Goal: Information Seeking & Learning: Learn about a topic

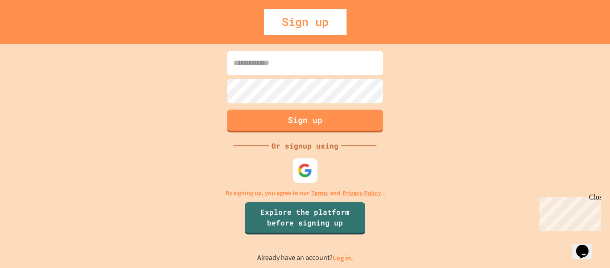
click at [306, 171] on img at bounding box center [305, 170] width 15 height 15
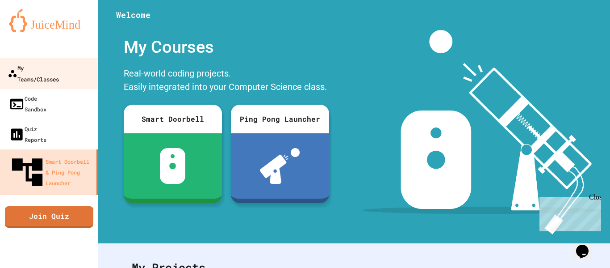
click at [79, 71] on link "My Teams/Classes" at bounding box center [49, 73] width 101 height 31
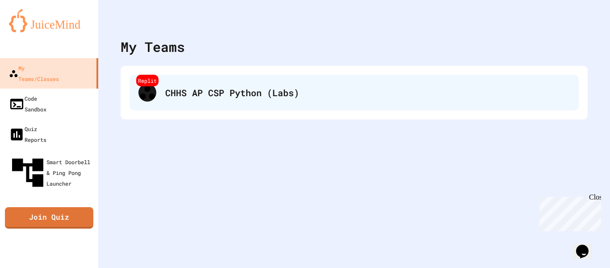
click at [167, 93] on div "CHHS AP CSP Python (Labs)" at bounding box center [367, 92] width 405 height 13
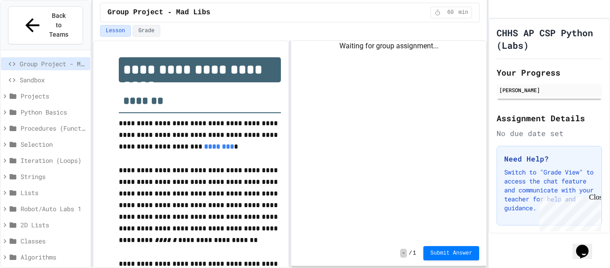
click at [48, 91] on span "Projects" at bounding box center [54, 95] width 66 height 9
click at [50, 107] on span "Project 01: Basic List Analysis" at bounding box center [56, 111] width 62 height 9
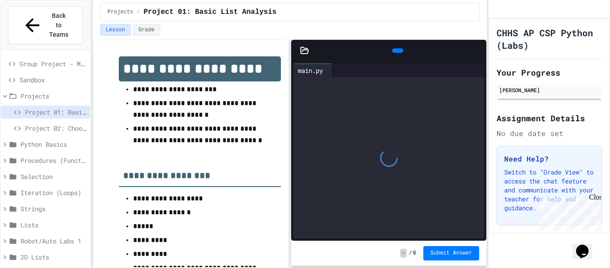
click at [38, 123] on span "Project 02: Choose-Your-Own Adventure" at bounding box center [56, 127] width 62 height 9
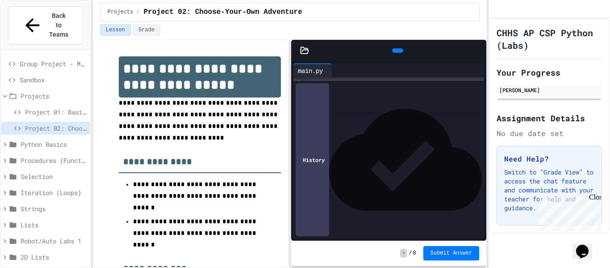
click at [52, 59] on span "Group Project - Mad Libs" at bounding box center [53, 63] width 67 height 9
